Goal: Task Accomplishment & Management: Manage account settings

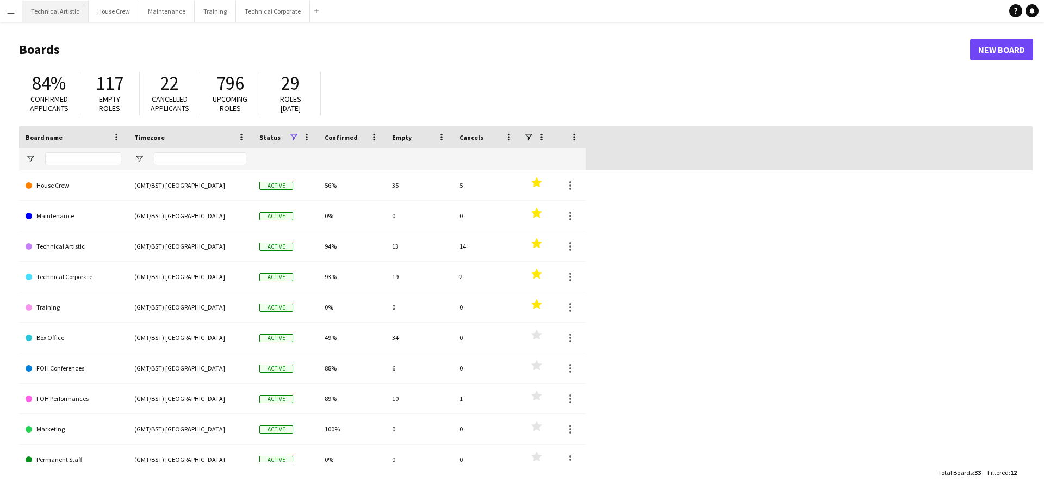
click at [49, 20] on button "Technical Artistic Close" at bounding box center [55, 11] width 66 height 21
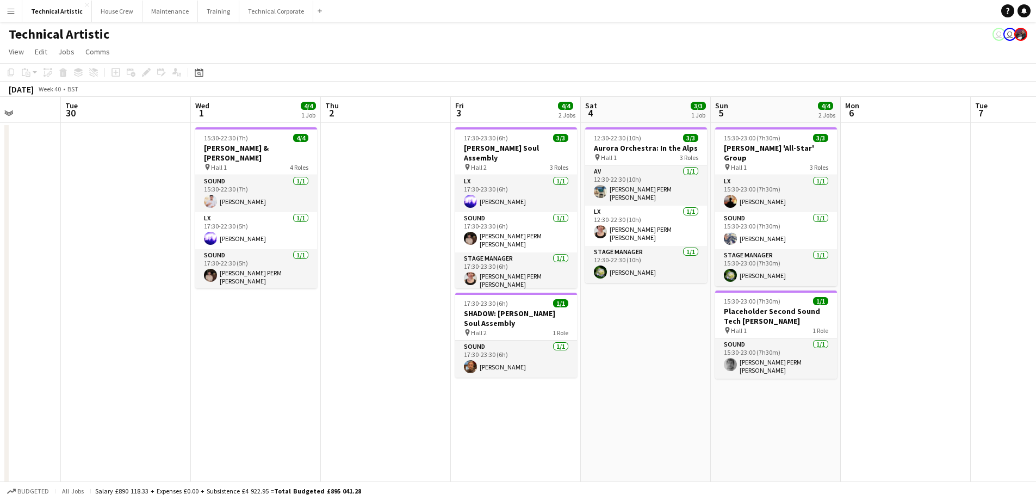
scroll to position [0, 358]
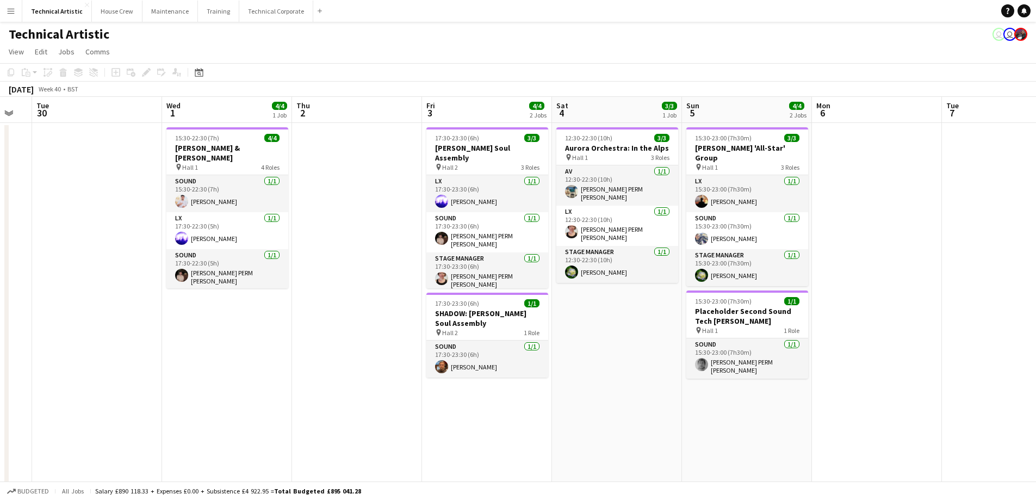
drag, startPoint x: 697, startPoint y: 343, endPoint x: 140, endPoint y: 380, distance: 558.2
click at [79, 364] on app-calendar-viewport "Sat 27 8/8 2 Jobs Sun 28 11/11 2 Jobs Mon 29 Tue 30 Wed 1 4/4 1 Job Thu 2 Fri 3…" at bounding box center [518, 297] width 1036 height 401
drag, startPoint x: 676, startPoint y: 488, endPoint x: 479, endPoint y: 455, distance: 200.2
click at [481, 460] on app-board "Technical Artistic user user View Day view expanded Day view collapsed Month vi…" at bounding box center [518, 269] width 1036 height 494
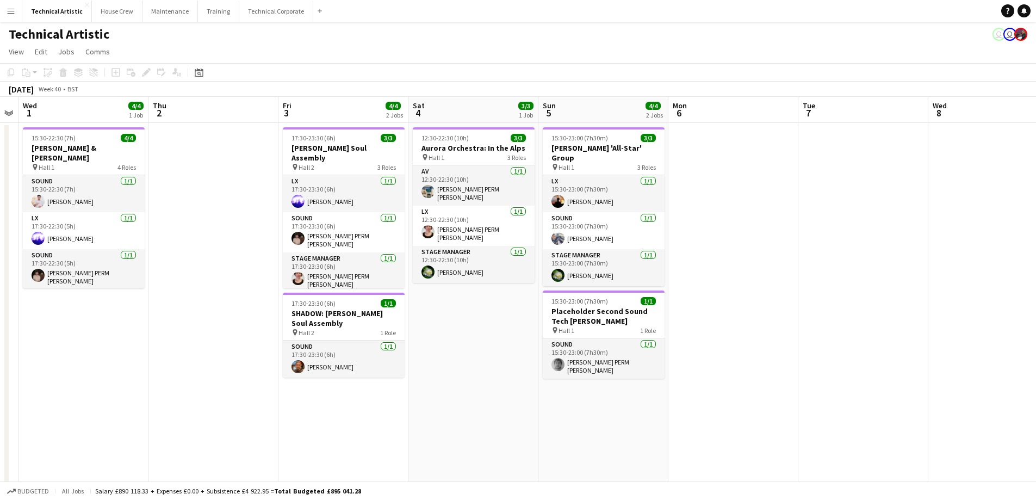
drag, startPoint x: 505, startPoint y: 459, endPoint x: 475, endPoint y: 448, distance: 31.3
click at [486, 460] on app-calendar-viewport "Sun 28 11/11 2 Jobs Mon 29 Tue 30 Wed 1 4/4 1 Job Thu 2 Fri 3 4/4 2 Jobs Sat 4 …" at bounding box center [518, 297] width 1036 height 401
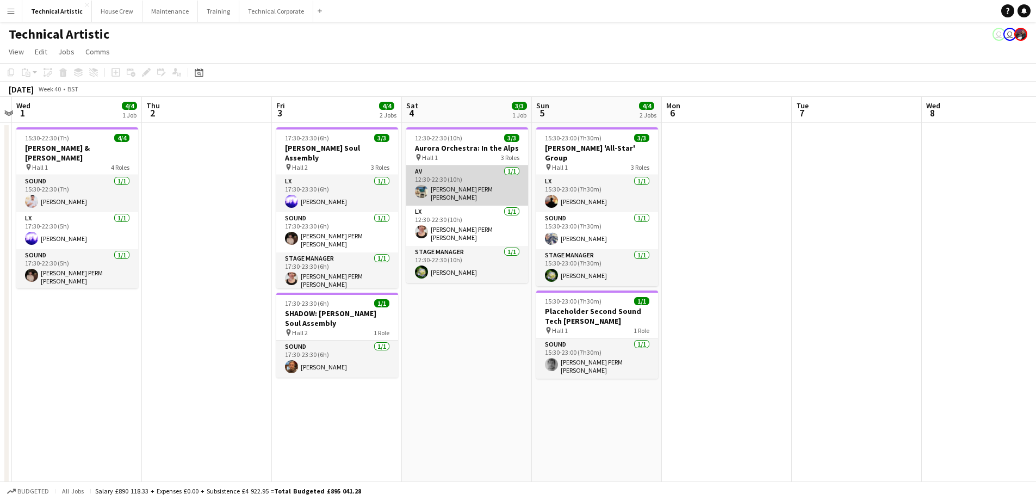
click at [460, 179] on app-card-role "AV [DATE] 12:30-22:30 (10h) [PERSON_NAME] PERM [PERSON_NAME]" at bounding box center [467, 185] width 122 height 40
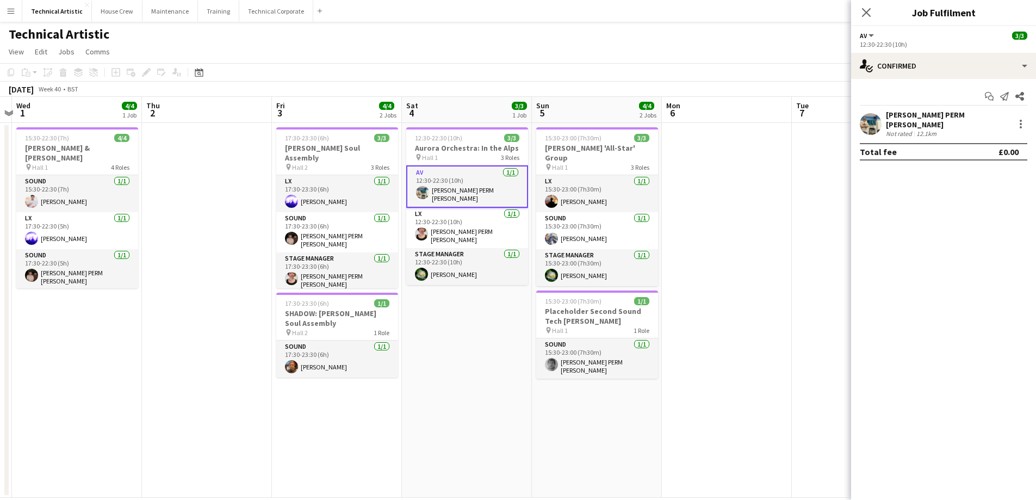
click at [208, 436] on app-date-cell at bounding box center [207, 310] width 130 height 375
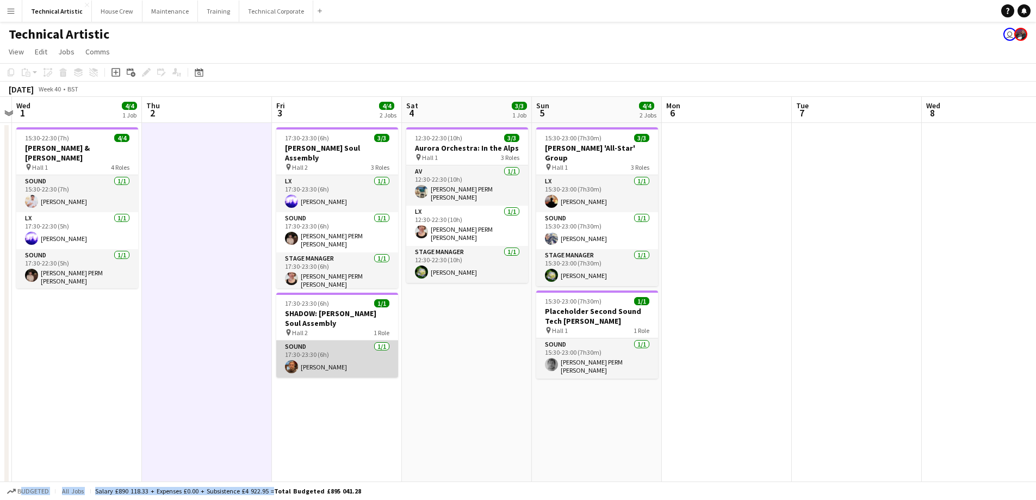
click at [319, 355] on app-card-role "Sound [DATE] 17:30-23:30 (6h) [PERSON_NAME]" at bounding box center [337, 358] width 122 height 37
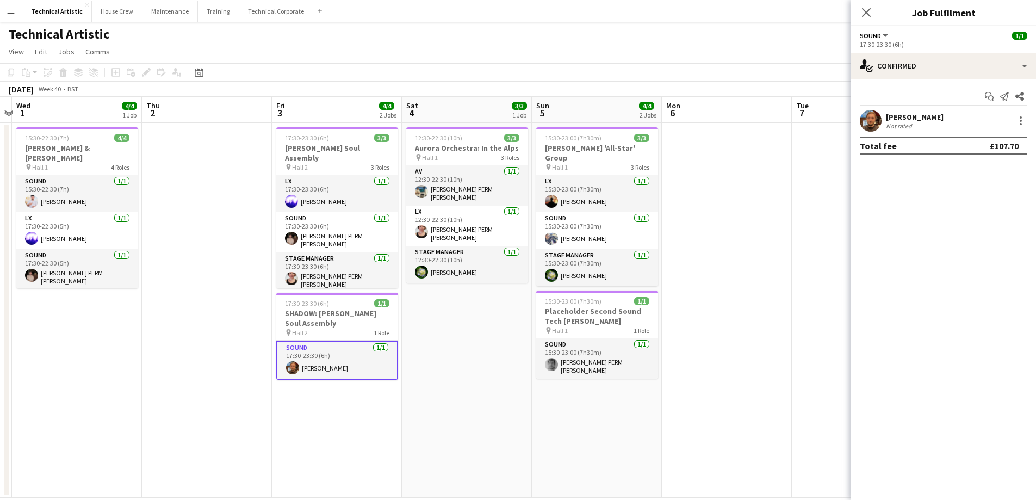
click at [874, 120] on app-user-avatar at bounding box center [871, 121] width 22 height 22
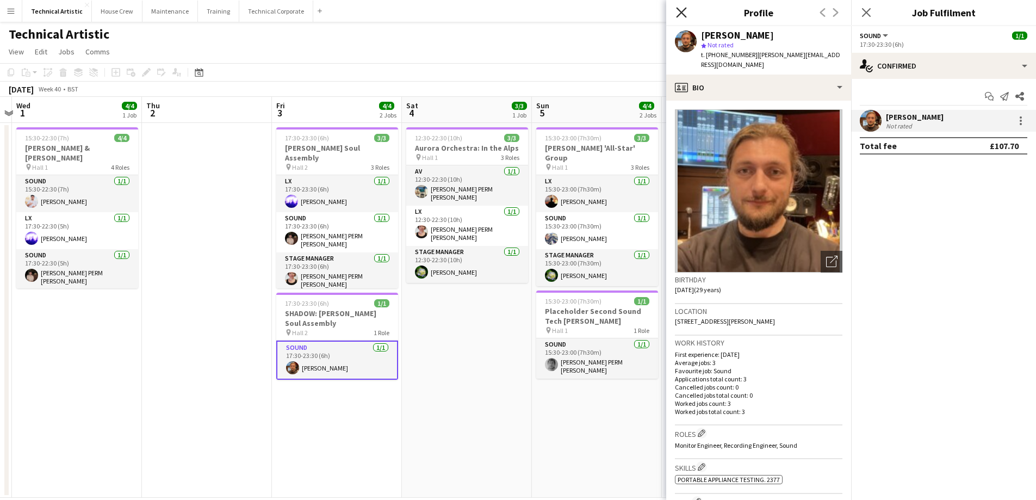
click at [679, 8] on icon "Close pop-in" at bounding box center [681, 12] width 10 height 10
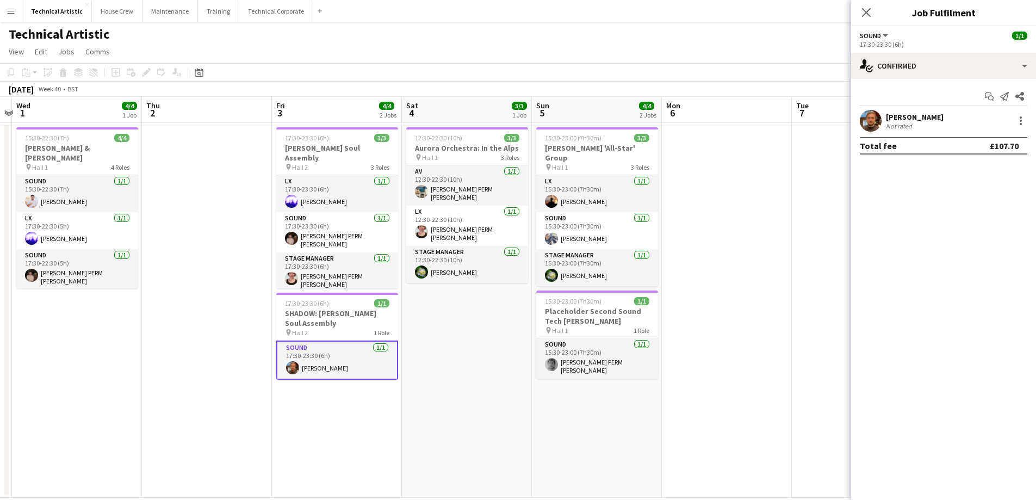
drag, startPoint x: 873, startPoint y: 15, endPoint x: 872, endPoint y: 21, distance: 6.0
click at [873, 15] on app-icon "Close pop-in" at bounding box center [866, 12] width 13 height 13
